Goal: Obtain resource: Download file/media

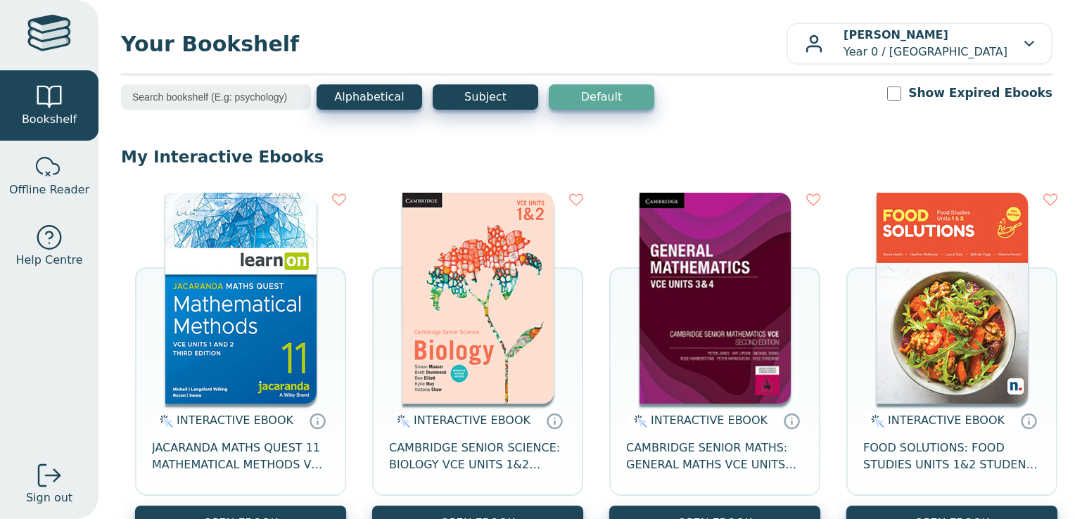
click at [222, 341] on img at bounding box center [240, 298] width 151 height 211
click at [672, 328] on img at bounding box center [714, 298] width 151 height 211
